Goal: Task Accomplishment & Management: Complete application form

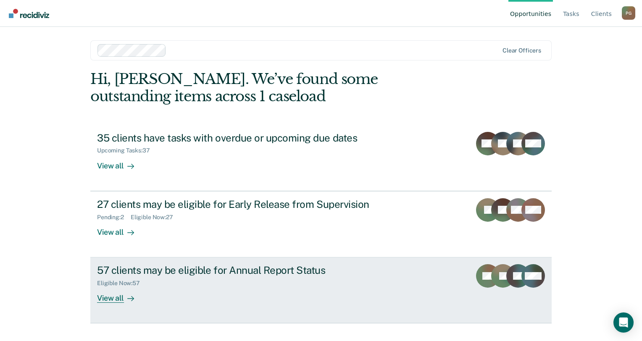
click at [142, 284] on div "Eligible Now : 57" at bounding box center [122, 283] width 50 height 7
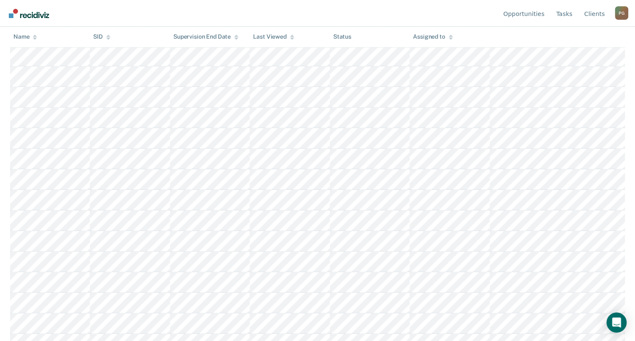
scroll to position [119, 0]
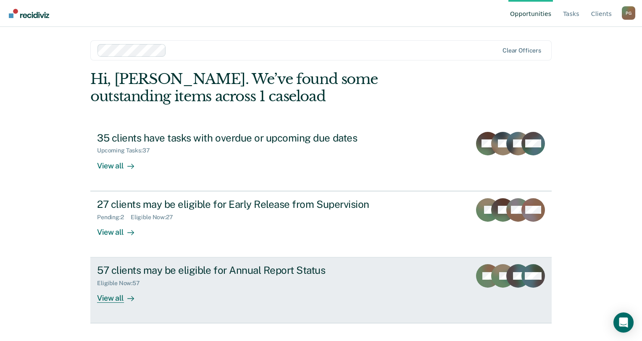
click at [325, 265] on div "57 clients may be eligible for Annual Report Status" at bounding box center [244, 270] width 295 height 12
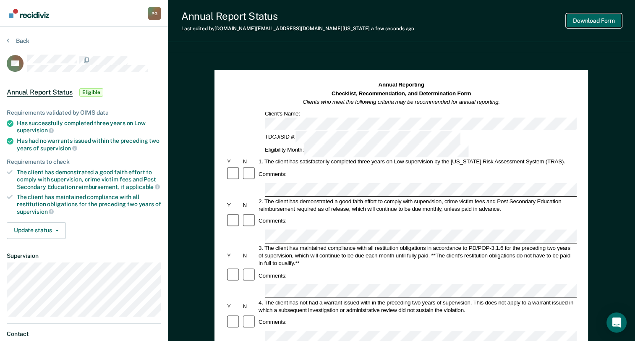
click at [606, 19] on button "Download Form" at bounding box center [593, 21] width 55 height 14
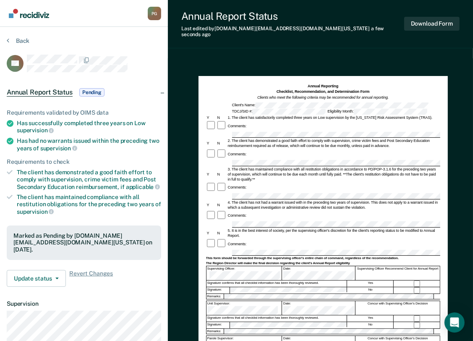
click at [6, 39] on section "Back DB Annual Report Status Pending Requirements validated by OIMS data Has su…" at bounding box center [84, 237] width 168 height 421
click at [10, 40] on button "Back" at bounding box center [18, 41] width 23 height 8
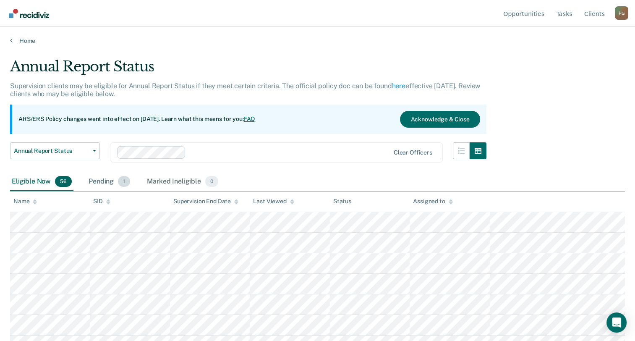
click at [124, 181] on span "1" at bounding box center [124, 181] width 12 height 11
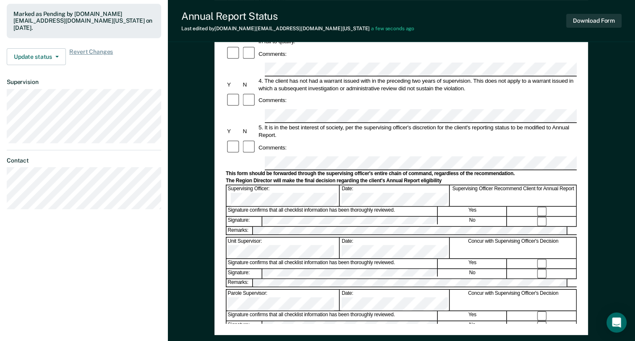
scroll to position [155, 0]
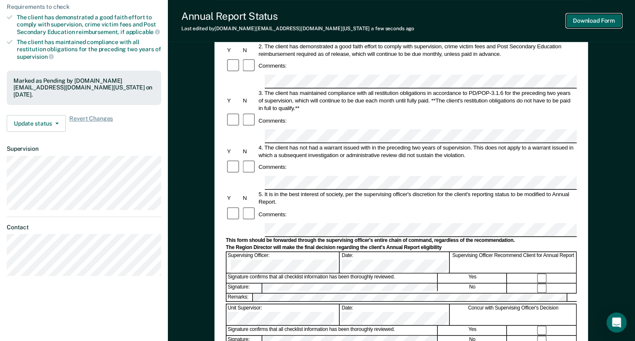
click at [598, 21] on button "Download Form" at bounding box center [593, 21] width 55 height 14
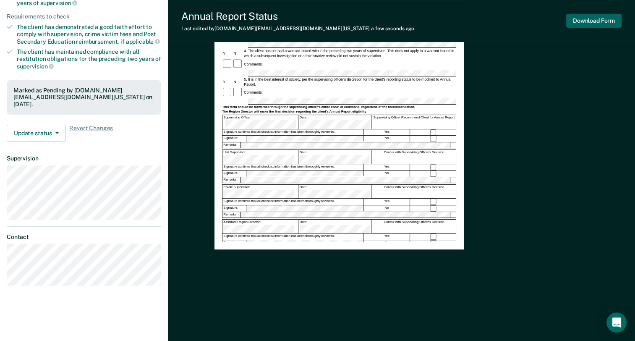
scroll to position [0, 0]
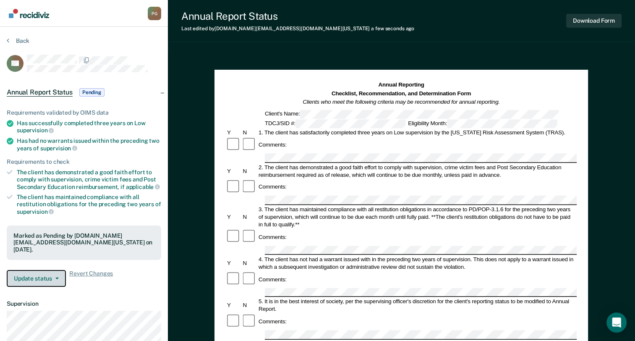
click at [31, 270] on button "Update status" at bounding box center [36, 278] width 59 height 17
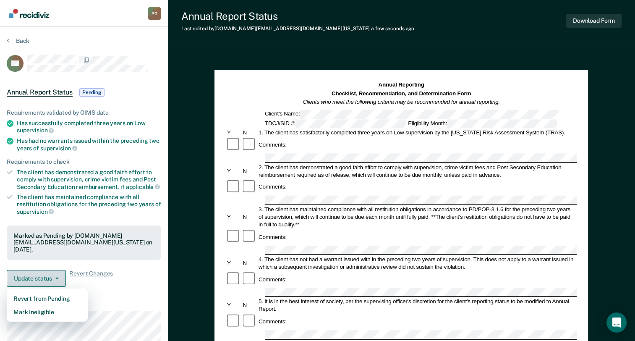
click at [31, 270] on button "Update status" at bounding box center [36, 278] width 59 height 17
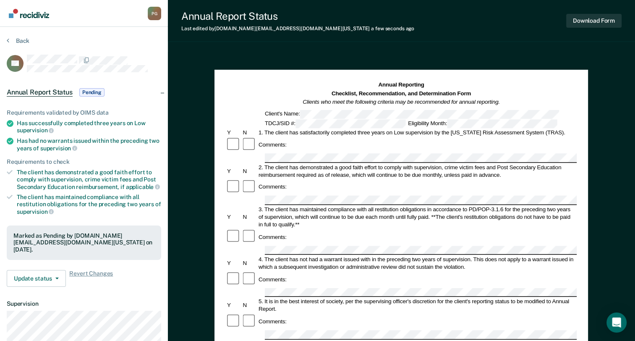
click at [92, 90] on span "Pending" at bounding box center [91, 92] width 25 height 8
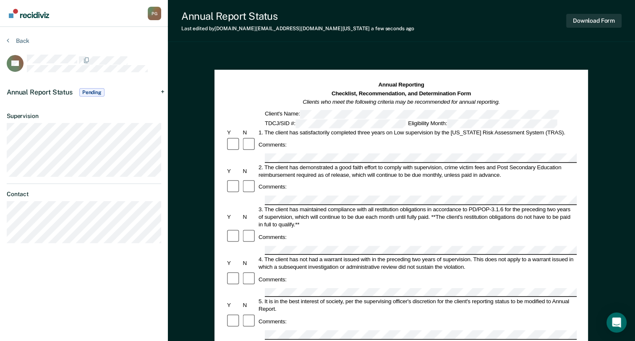
click at [92, 90] on span "Pending" at bounding box center [91, 92] width 25 height 8
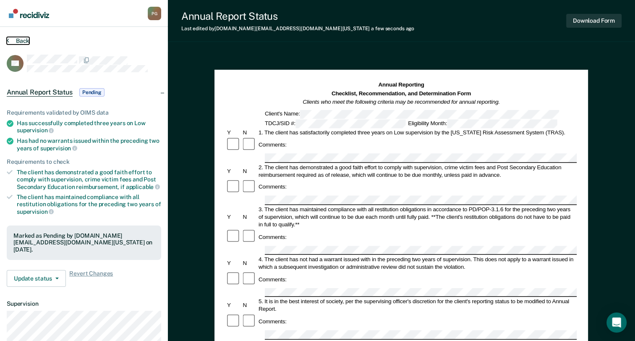
click at [8, 40] on icon at bounding box center [8, 40] width 3 height 7
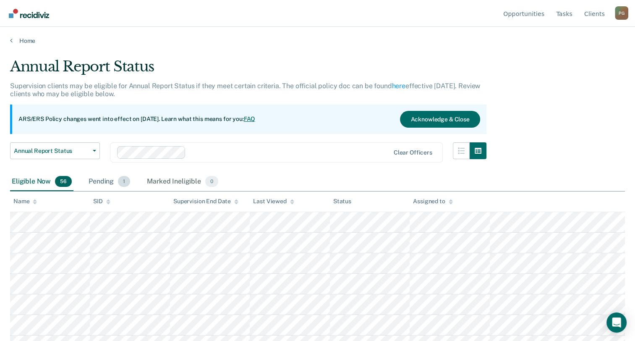
click at [123, 183] on span "1" at bounding box center [124, 181] width 12 height 11
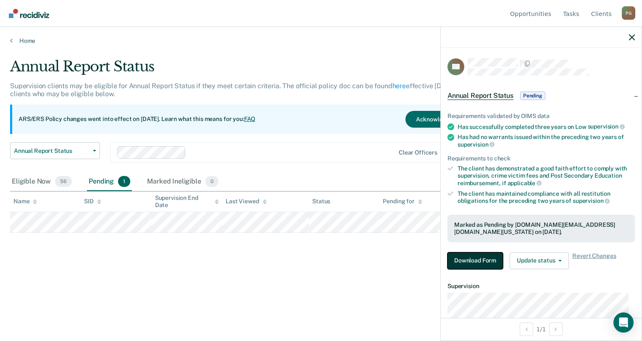
click at [477, 257] on button "Download Form" at bounding box center [474, 260] width 55 height 17
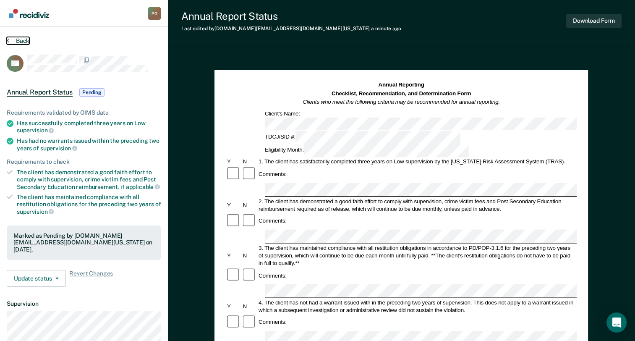
click at [7, 40] on icon at bounding box center [8, 40] width 3 height 7
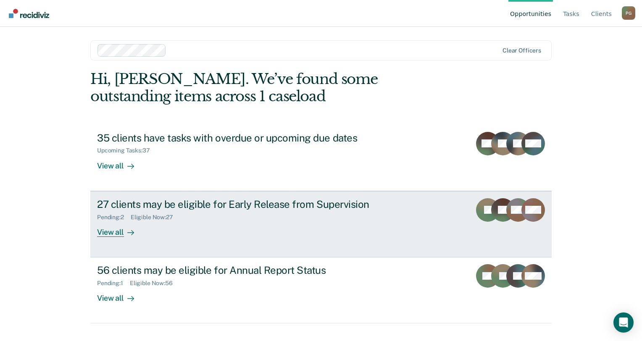
drag, startPoint x: 0, startPoint y: 0, endPoint x: 304, endPoint y: 221, distance: 376.4
click at [304, 221] on div "27 clients may be eligible for Early Release from Supervision Pending : 2 Eligi…" at bounding box center [254, 217] width 315 height 39
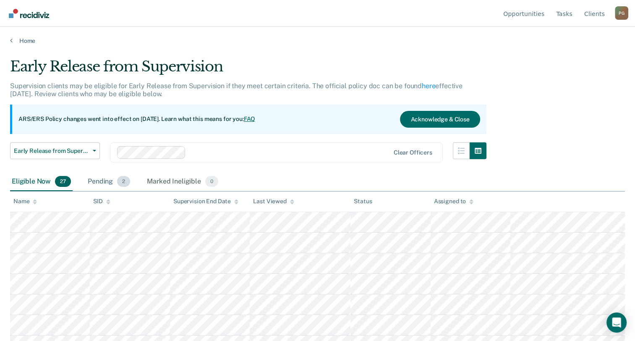
click at [126, 183] on span "2" at bounding box center [123, 181] width 13 height 11
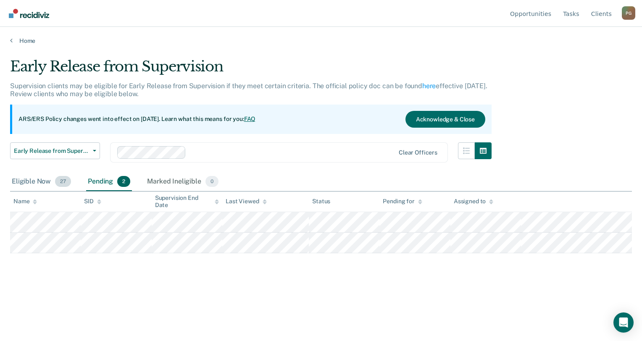
click at [64, 182] on span "27" at bounding box center [63, 181] width 16 height 11
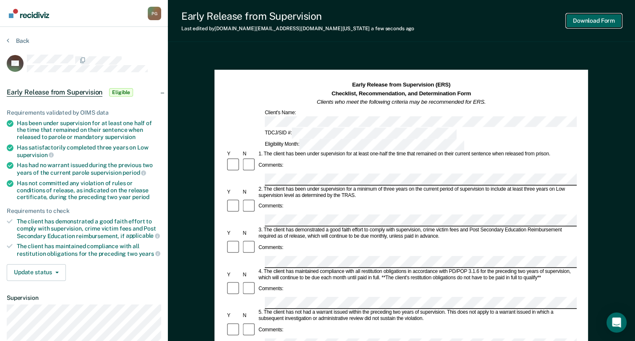
click at [601, 24] on button "Download Form" at bounding box center [593, 21] width 55 height 14
